Goal: Task Accomplishment & Management: Manage account settings

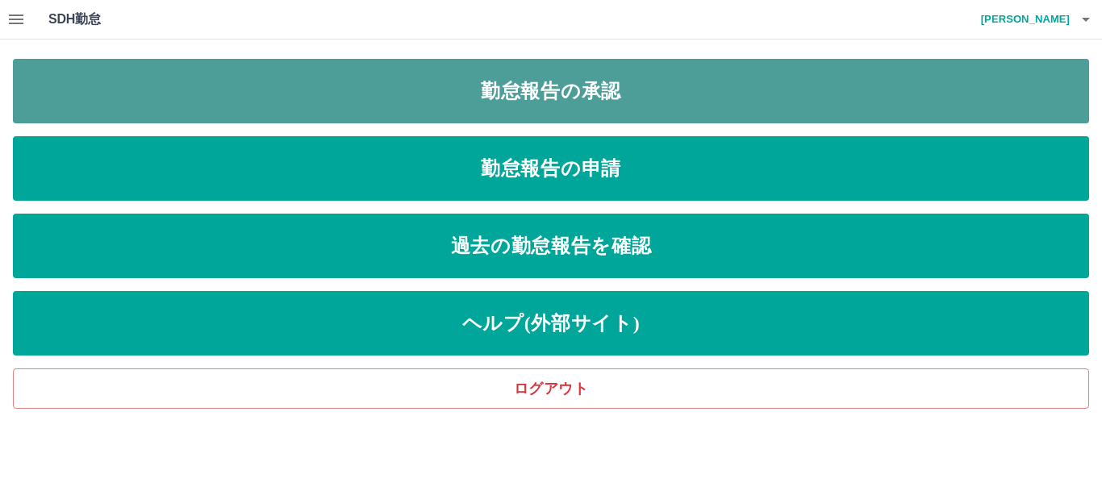
click at [669, 104] on link "勤怠報告の承認" at bounding box center [551, 91] width 1076 height 65
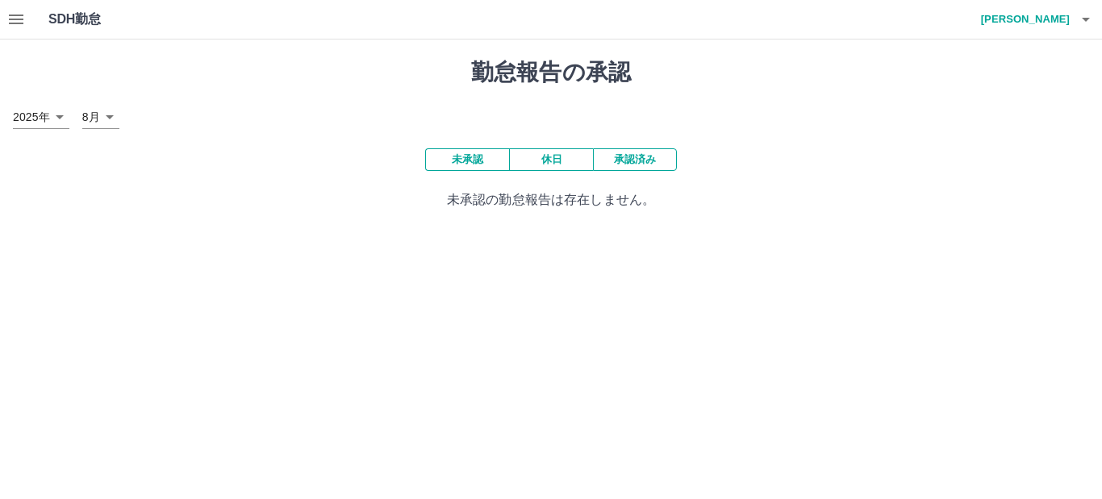
click at [655, 157] on button "承認済み" at bounding box center [635, 159] width 84 height 23
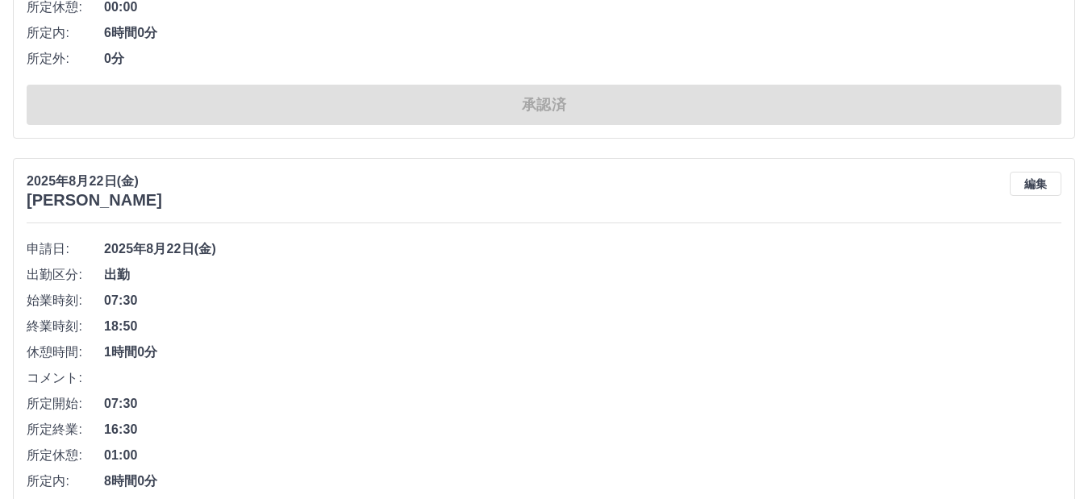
scroll to position [1855, 0]
